Goal: Information Seeking & Learning: Find specific fact

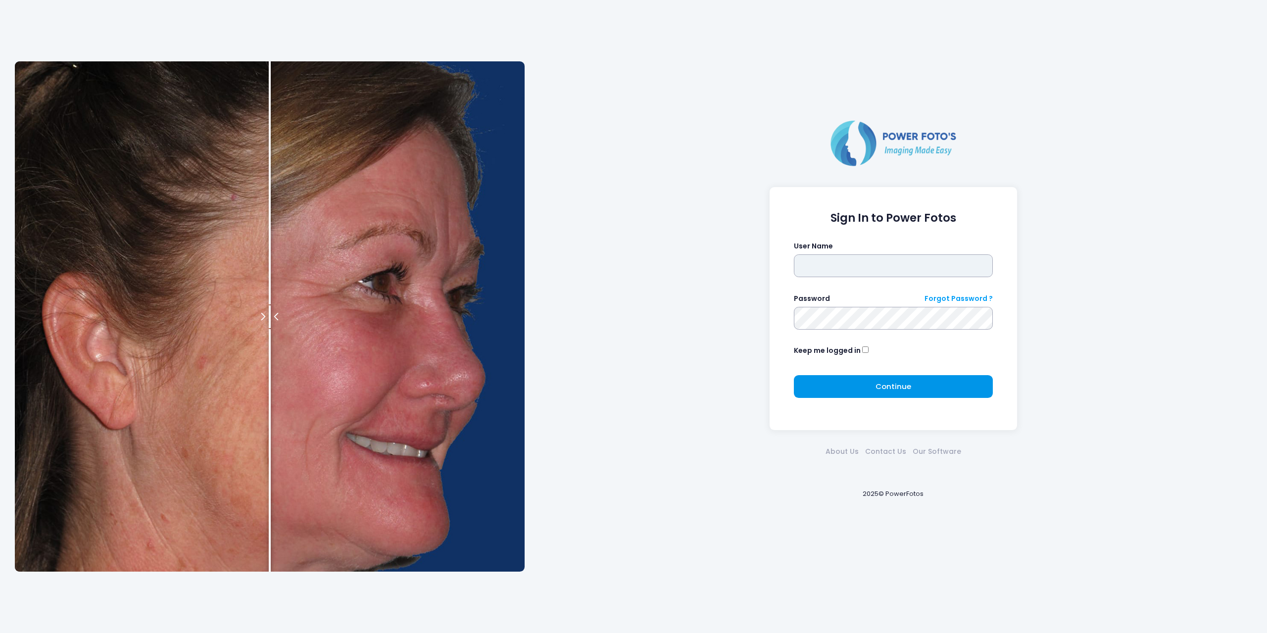
type input "*******"
click at [879, 388] on span "Continue" at bounding box center [893, 386] width 36 height 10
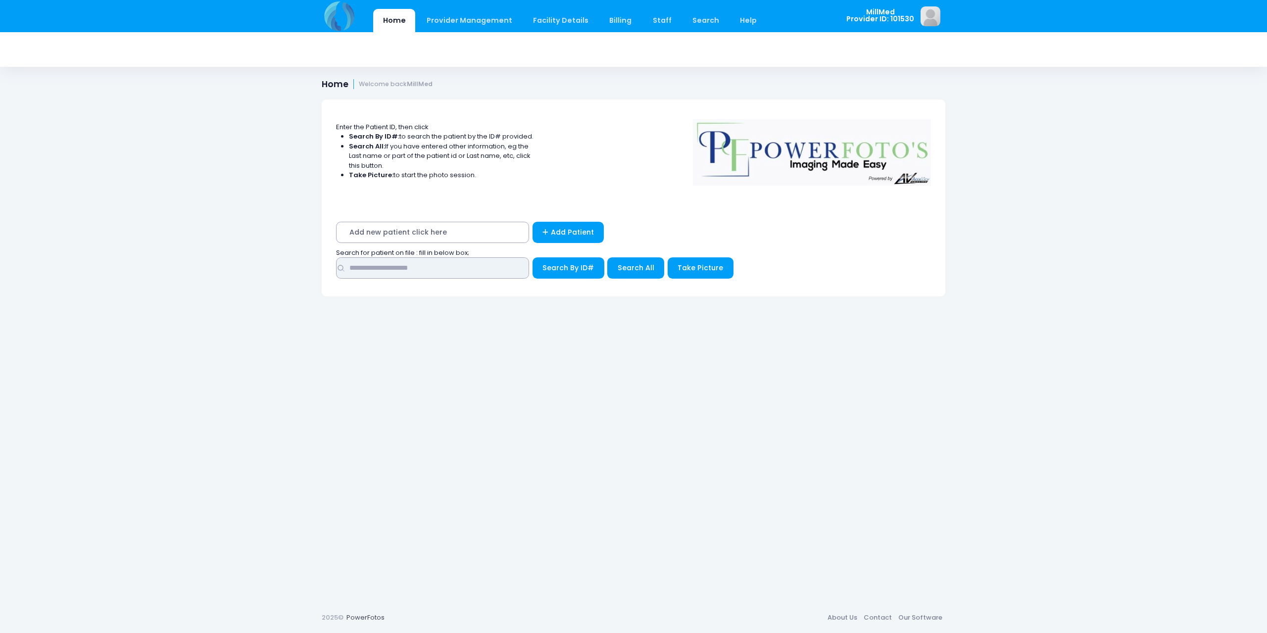
click at [410, 270] on input "text" at bounding box center [432, 267] width 193 height 21
type input "*****"
click at [626, 273] on button "Search All" at bounding box center [635, 267] width 57 height 21
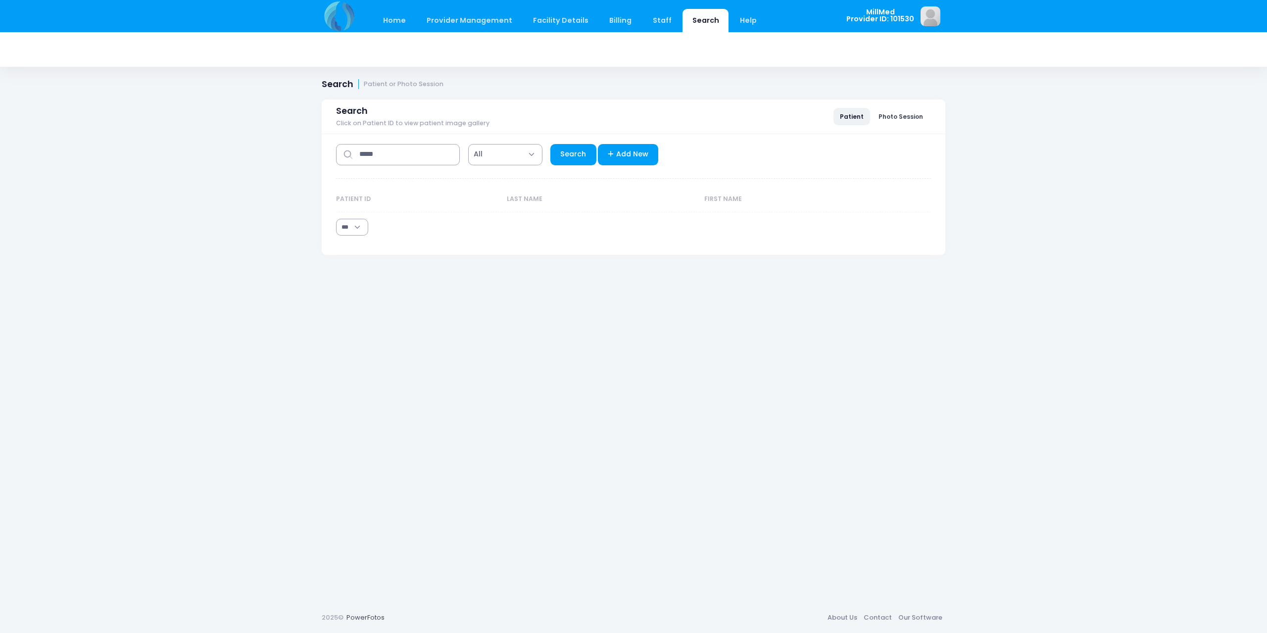
select select "***"
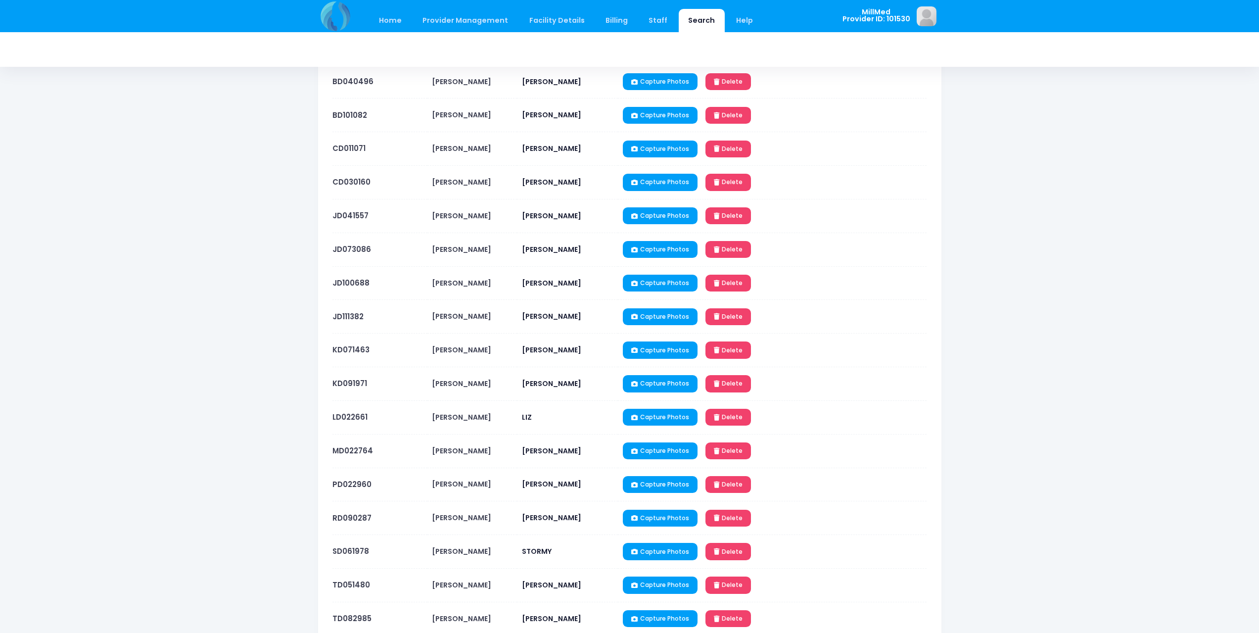
scroll to position [198, 0]
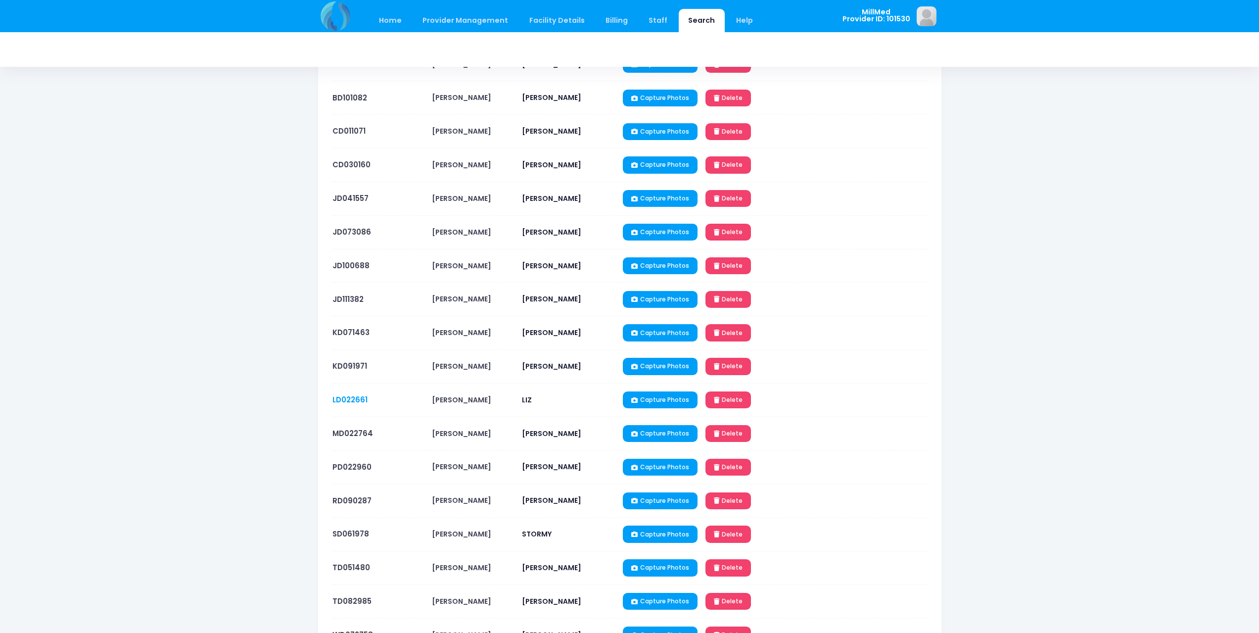
click at [352, 402] on link "LD022661" at bounding box center [350, 399] width 35 height 10
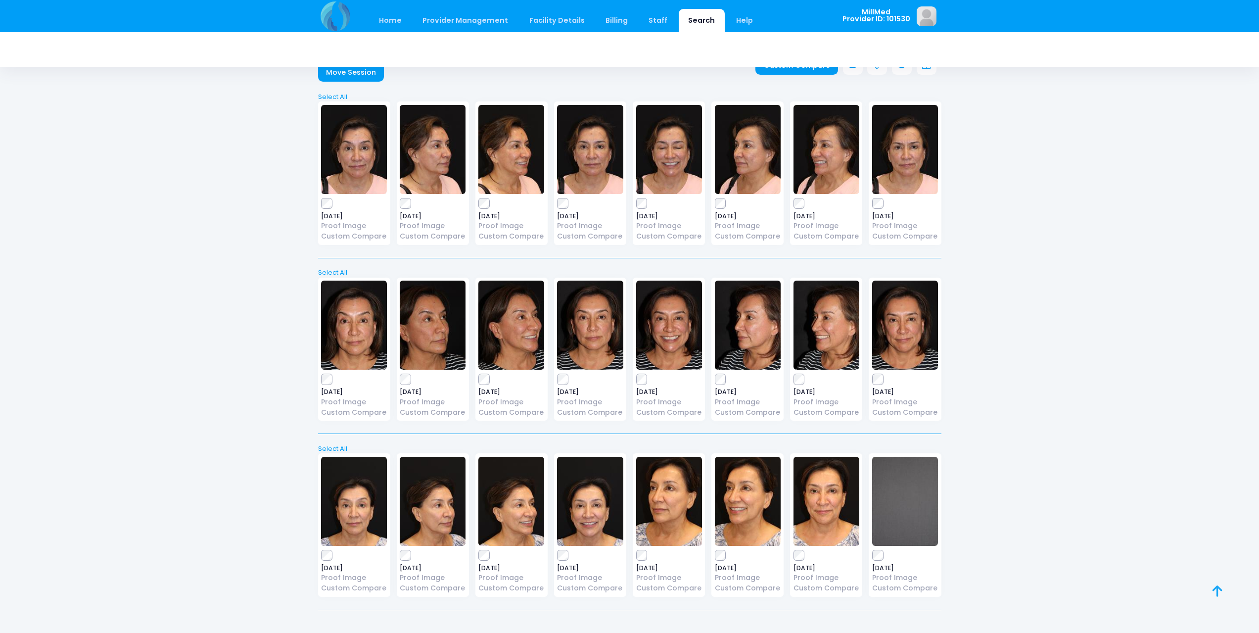
scroll to position [48, 0]
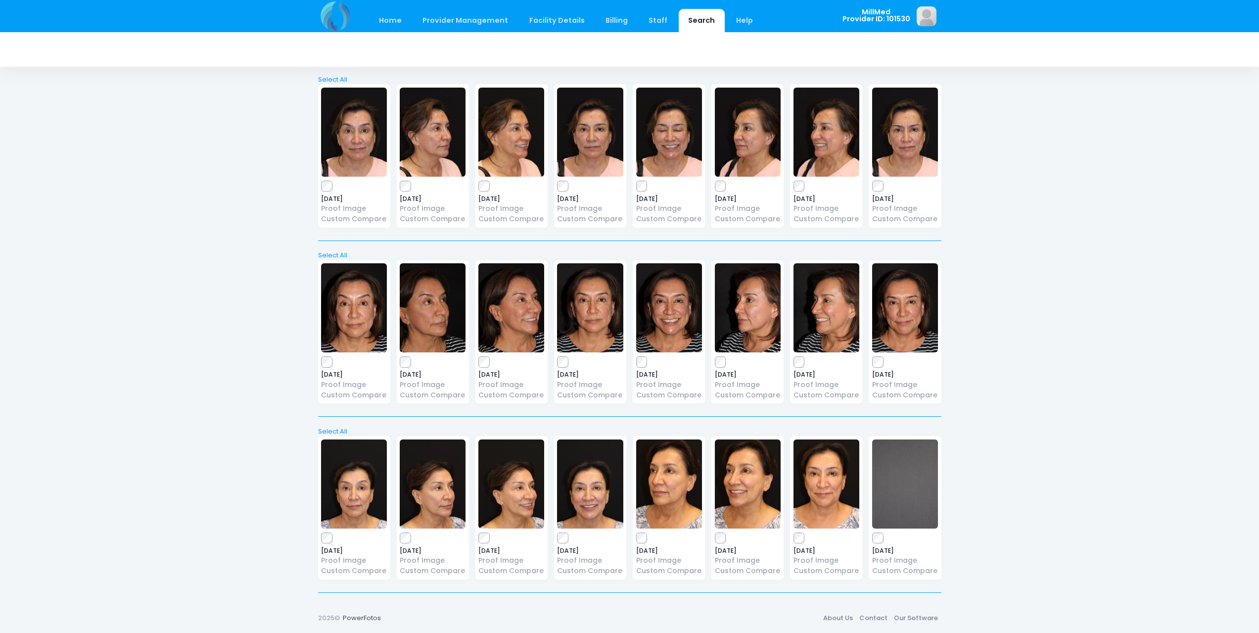
click at [374, 514] on img at bounding box center [354, 483] width 66 height 89
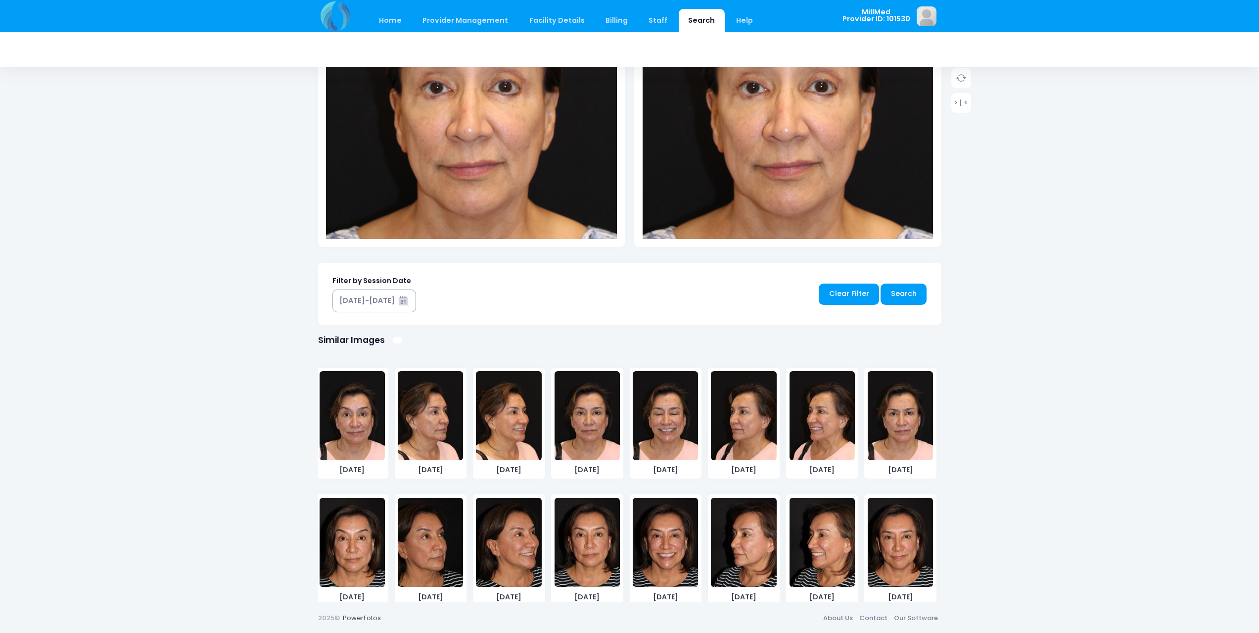
scroll to position [140, 0]
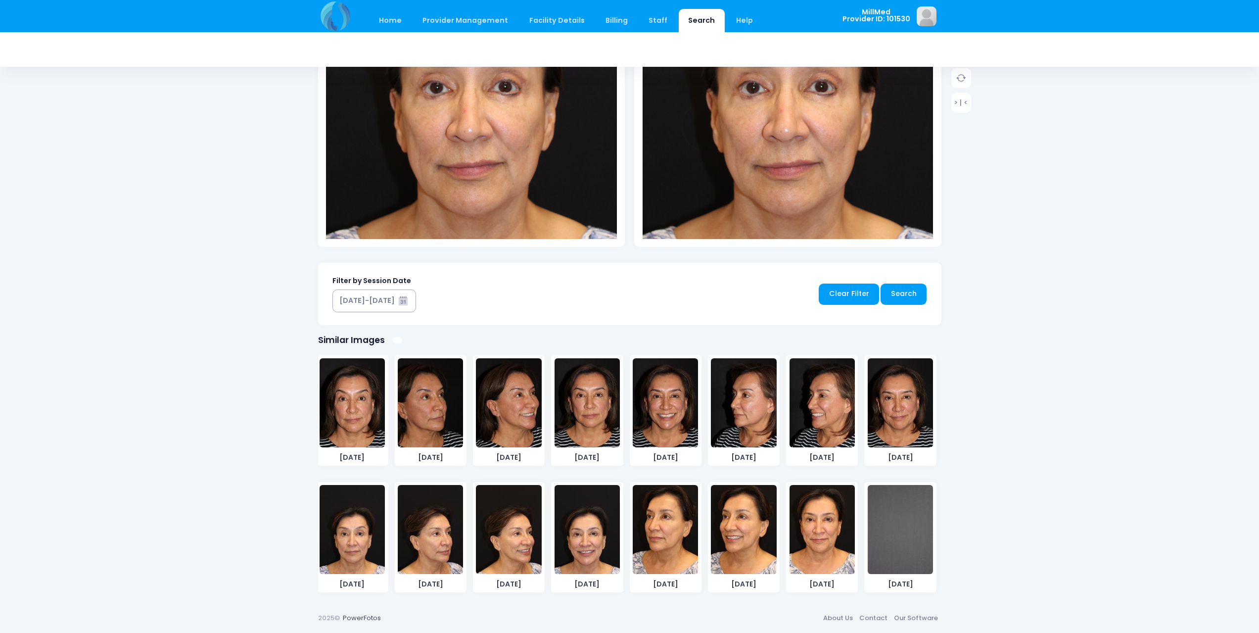
click at [443, 544] on img at bounding box center [430, 529] width 65 height 89
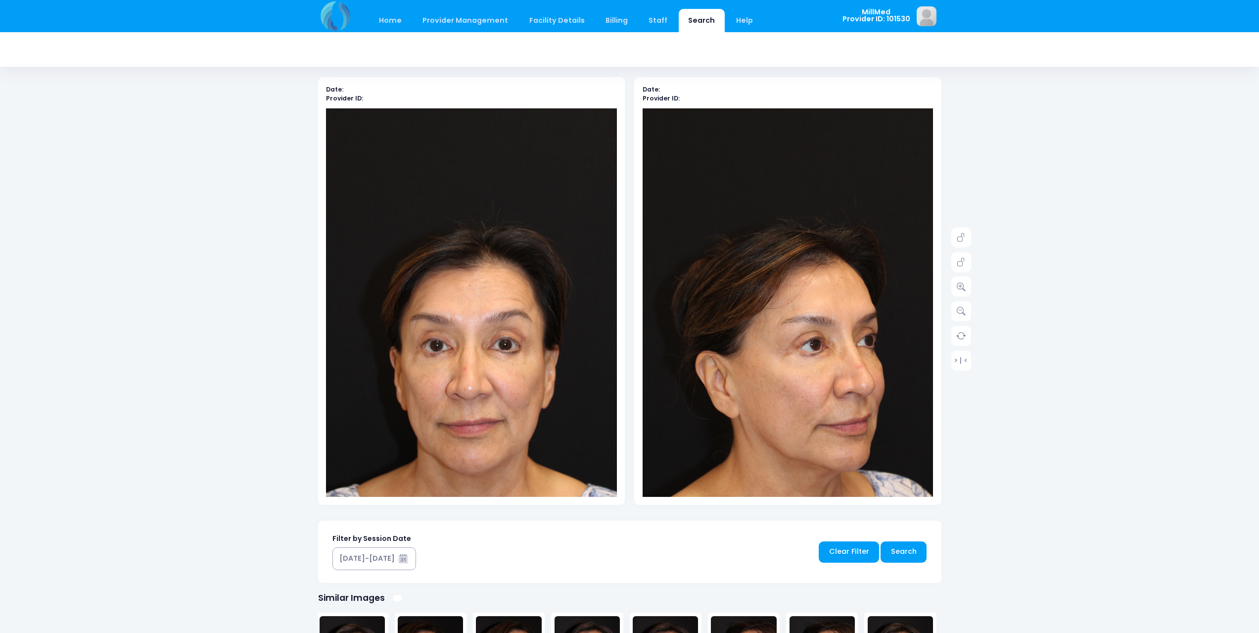
scroll to position [45, 0]
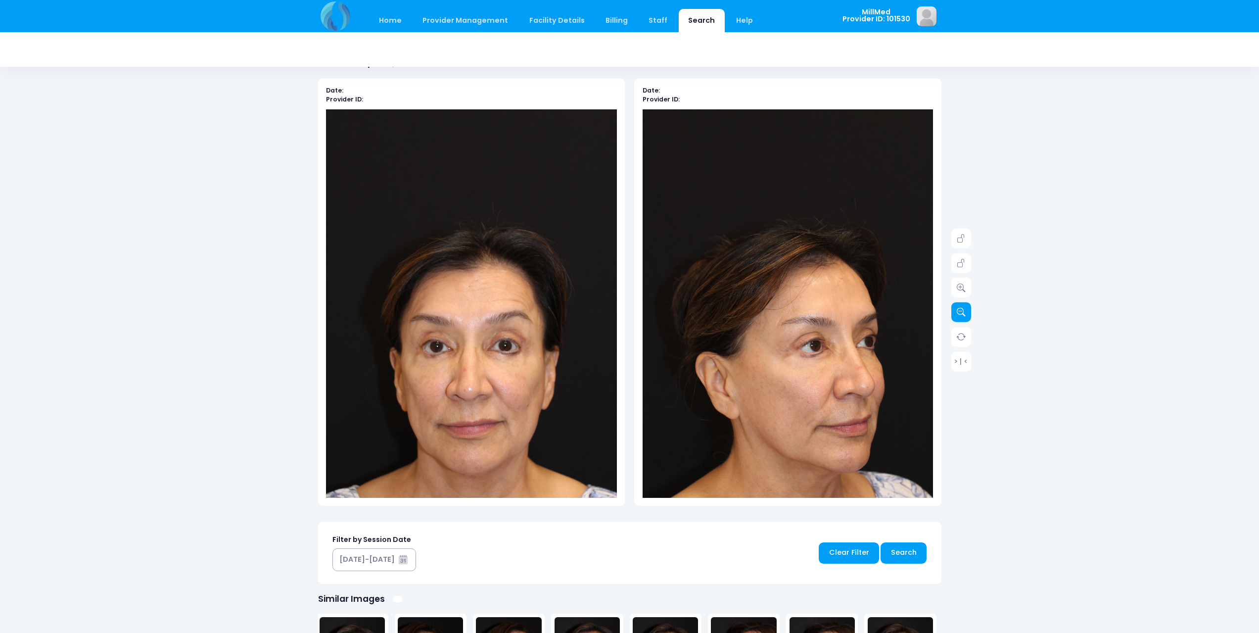
click at [959, 308] on icon at bounding box center [961, 312] width 9 height 9
click at [963, 288] on icon at bounding box center [961, 287] width 9 height 9
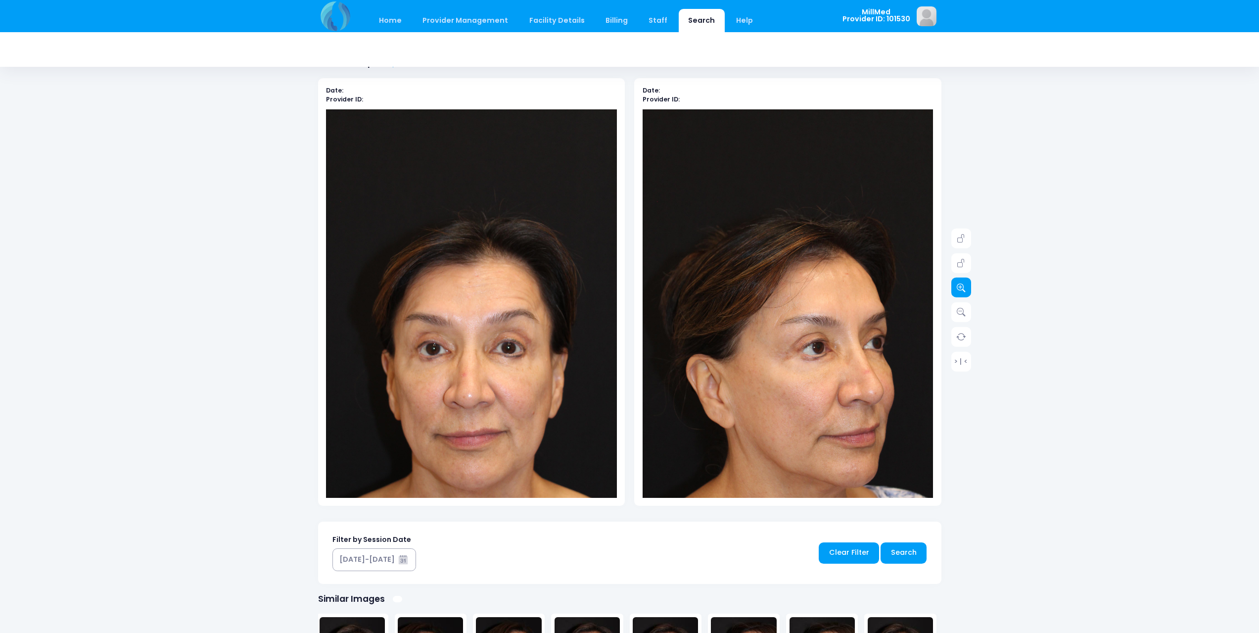
click at [963, 288] on icon at bounding box center [961, 287] width 9 height 9
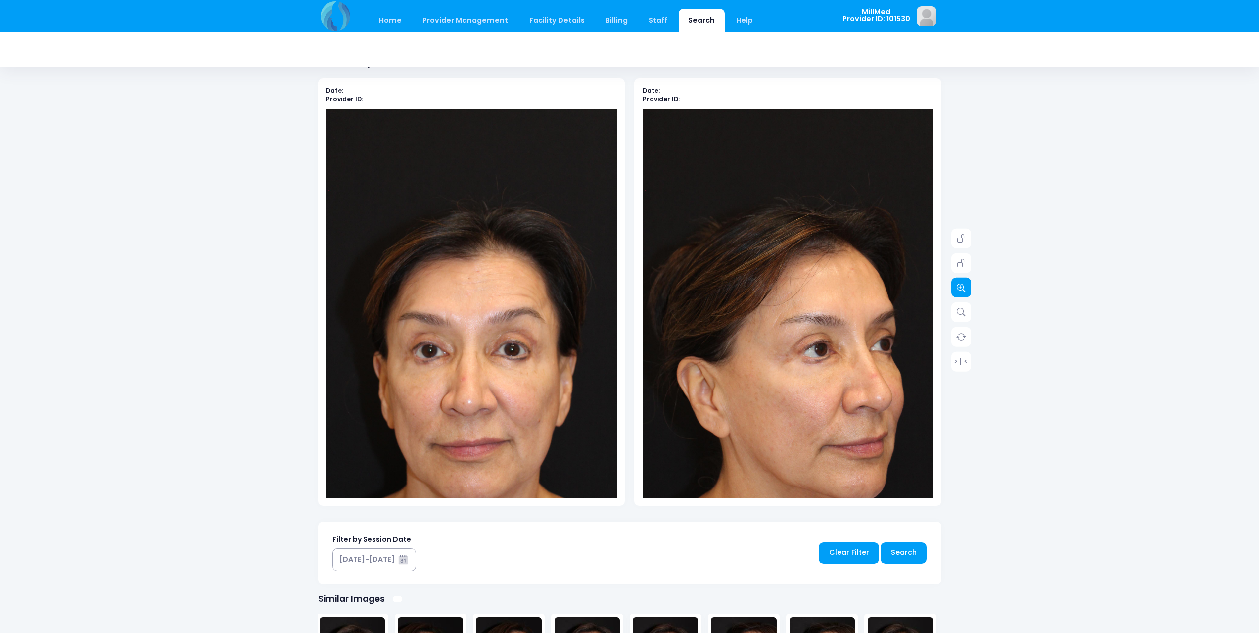
click at [963, 288] on icon at bounding box center [961, 287] width 9 height 9
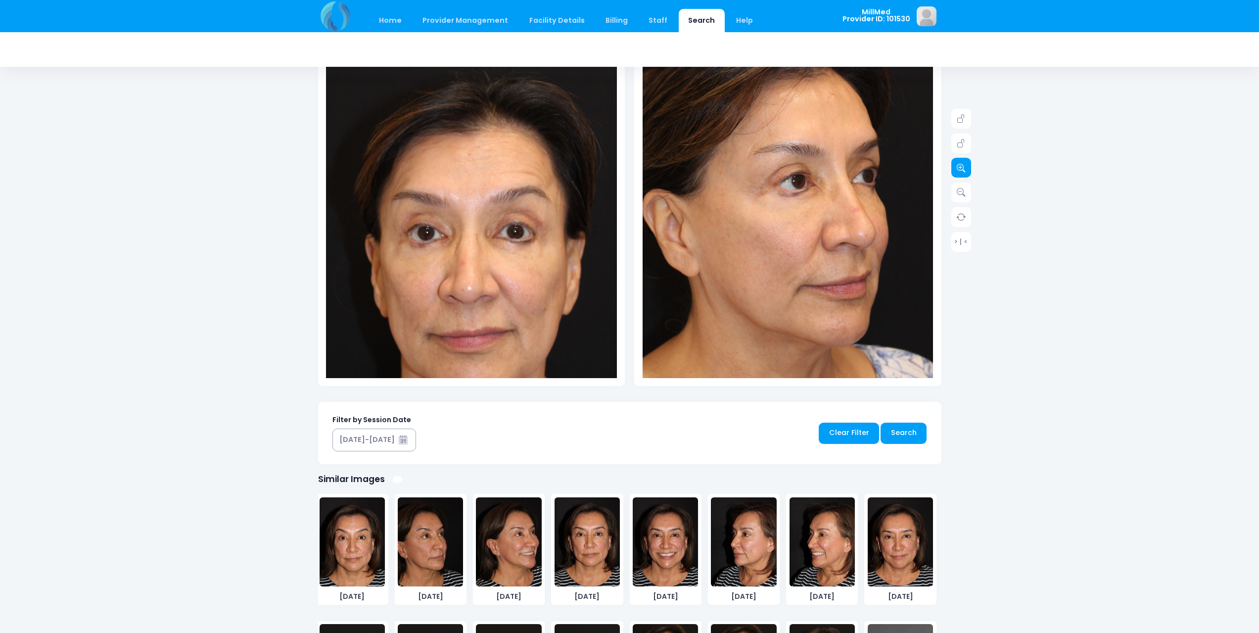
scroll to position [193, 0]
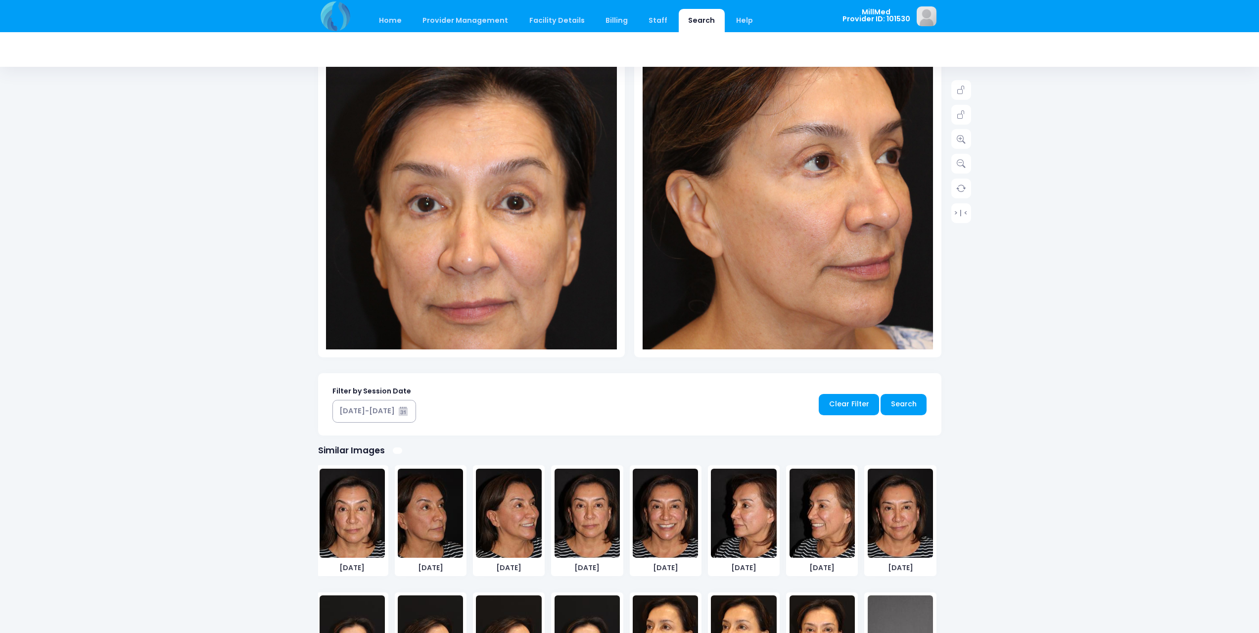
click at [795, 277] on img at bounding box center [786, 137] width 378 height 567
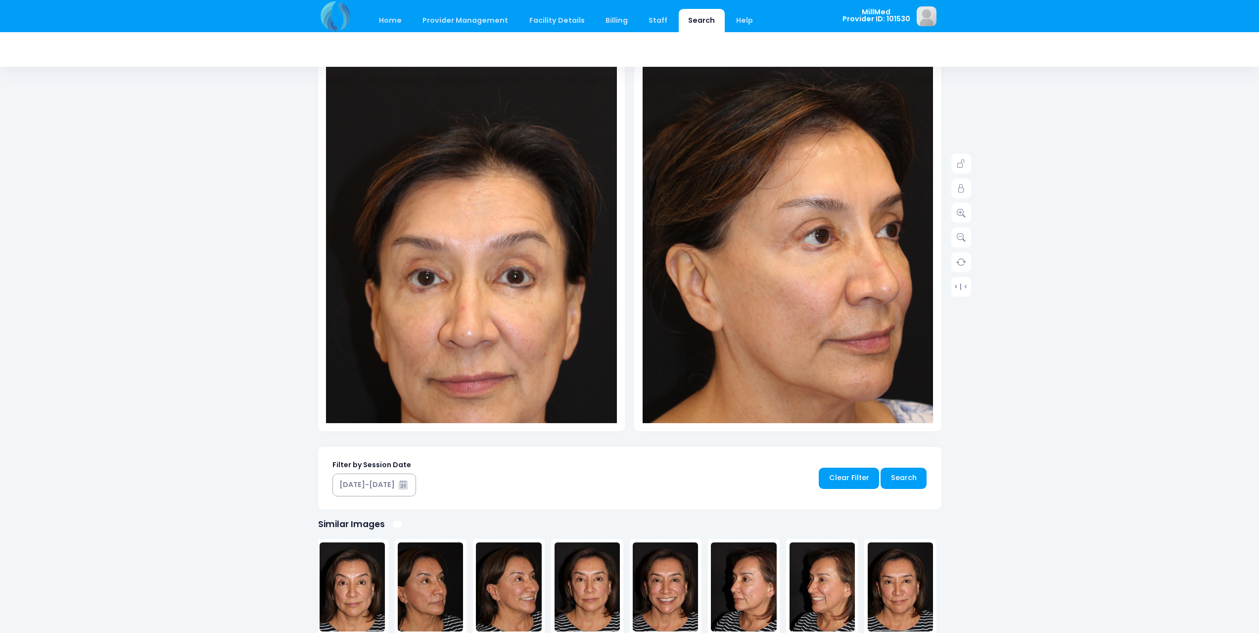
scroll to position [94, 0]
